Goal: Find contact information: Find contact information

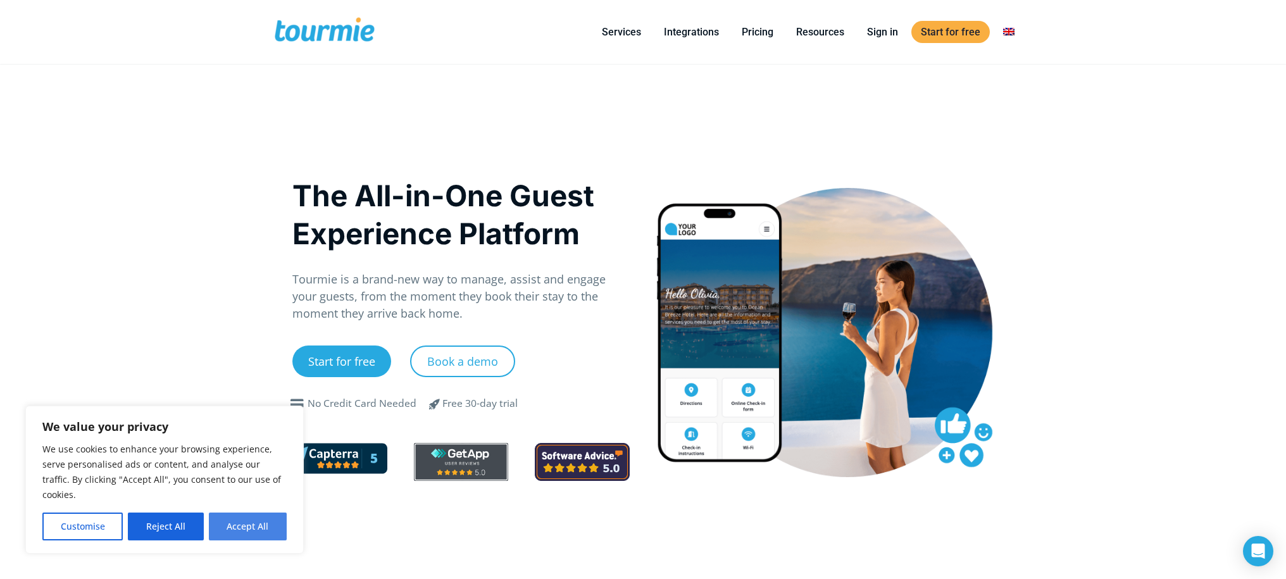
click at [257, 533] on button "Accept All" at bounding box center [248, 527] width 78 height 28
checkbox input "true"
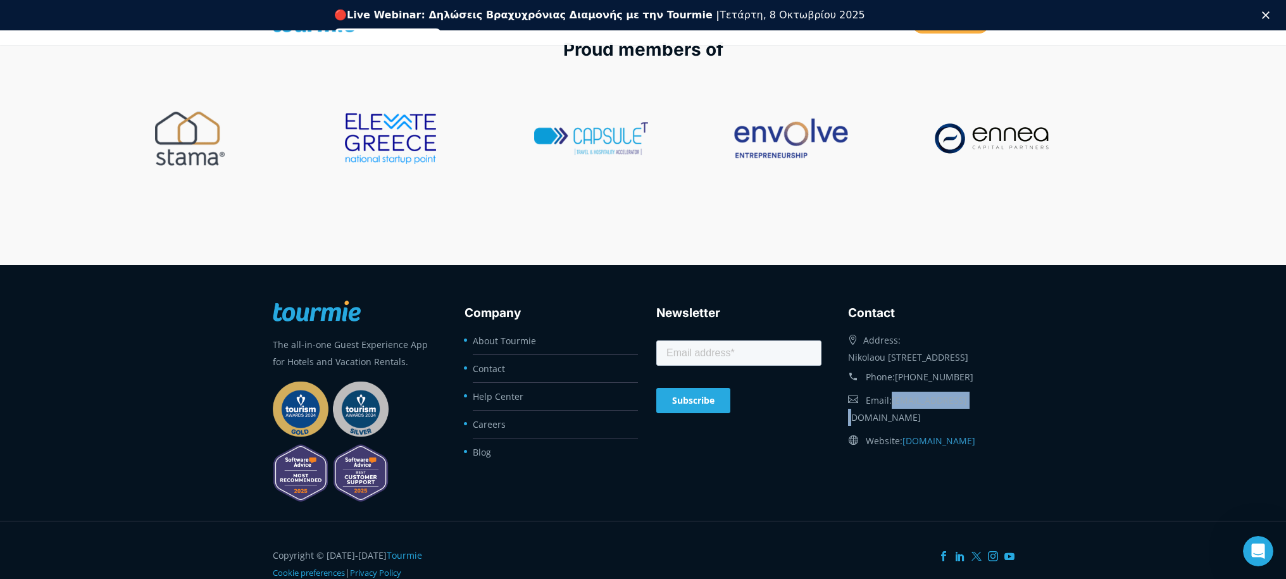
drag, startPoint x: 961, startPoint y: 413, endPoint x: 893, endPoint y: 417, distance: 67.8
click at [893, 417] on div "Email: [EMAIL_ADDRESS][DOMAIN_NAME]" at bounding box center [930, 409] width 165 height 41
copy link "[EMAIL_ADDRESS][DOMAIN_NAME]"
click at [910, 467] on div "The all-in-one Guest Experience App for Hotels and Vacation Rentals. Company Ab…" at bounding box center [643, 392] width 767 height 202
drag, startPoint x: 992, startPoint y: 447, endPoint x: 907, endPoint y: 446, distance: 84.8
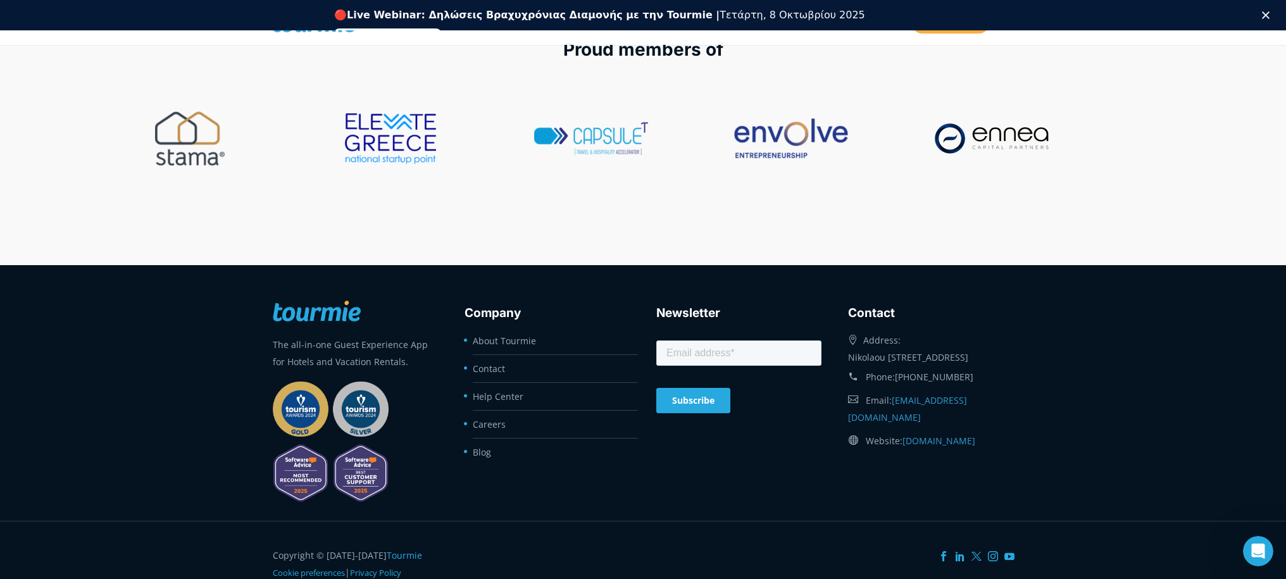
click at [907, 446] on div "Website: [DOMAIN_NAME]" at bounding box center [930, 440] width 165 height 23
click at [902, 458] on div "The all-in-one Guest Experience App for Hotels and Vacation Rentals. Company Ab…" at bounding box center [643, 392] width 767 height 202
drag, startPoint x: 972, startPoint y: 398, endPoint x: 915, endPoint y: 400, distance: 57.0
click at [915, 389] on div "Phone: [PHONE_NUMBER]" at bounding box center [930, 377] width 165 height 23
copy link "[PHONE_NUMBER]"
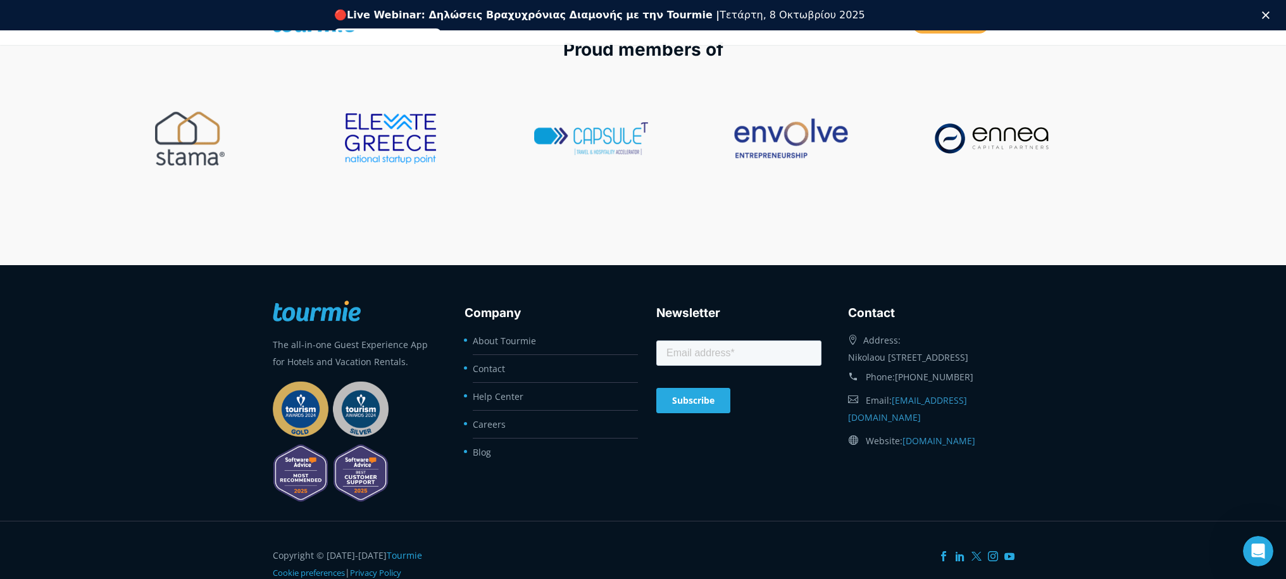
click at [953, 454] on div "The all-in-one Guest Experience App for Hotels and Vacation Rentals. Company Ab…" at bounding box center [643, 392] width 767 height 202
drag, startPoint x: 977, startPoint y: 394, endPoint x: 917, endPoint y: 398, distance: 60.9
click at [917, 389] on div "Phone: [PHONE_NUMBER]" at bounding box center [930, 377] width 165 height 23
copy link "[PHONE_NUMBER]"
click at [987, 387] on div "Phone: [PHONE_NUMBER]" at bounding box center [930, 377] width 165 height 23
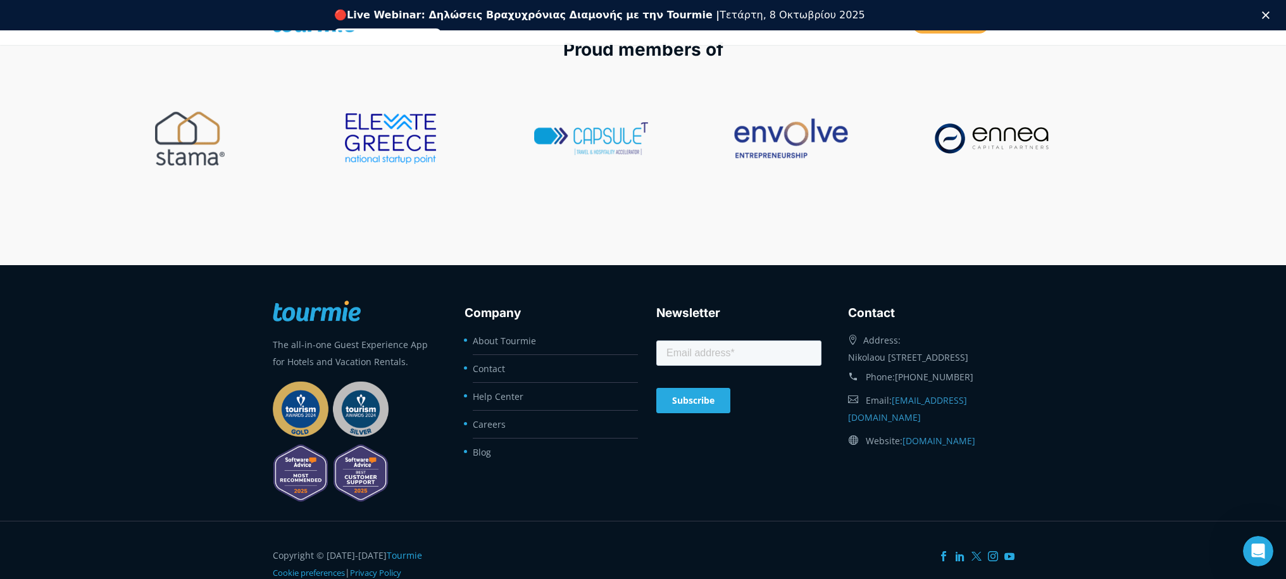
drag, startPoint x: 967, startPoint y: 392, endPoint x: 916, endPoint y: 394, distance: 51.3
click at [916, 389] on div "Phone: [PHONE_NUMBER]" at bounding box center [930, 377] width 165 height 23
copy link "[PHONE_NUMBER]"
